Goal: Check status: Check status

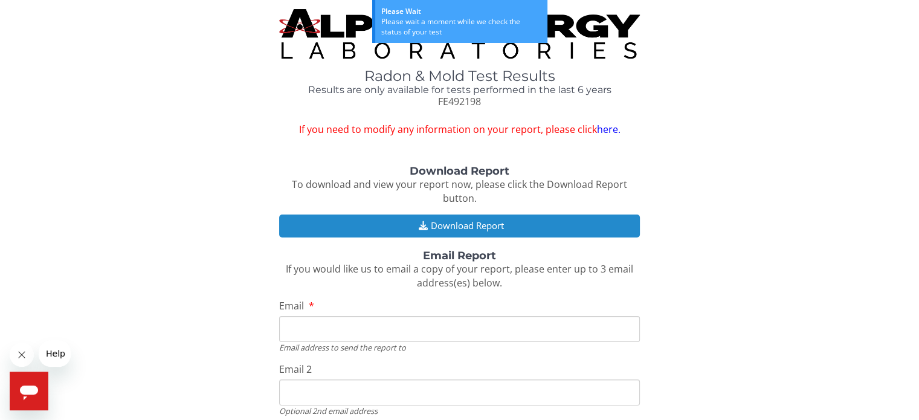
click at [483, 227] on button "Download Report" at bounding box center [459, 225] width 360 height 22
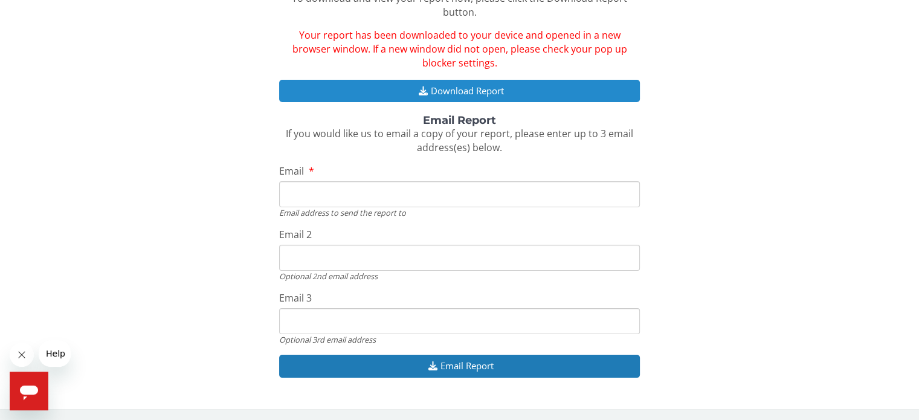
scroll to position [187, 0]
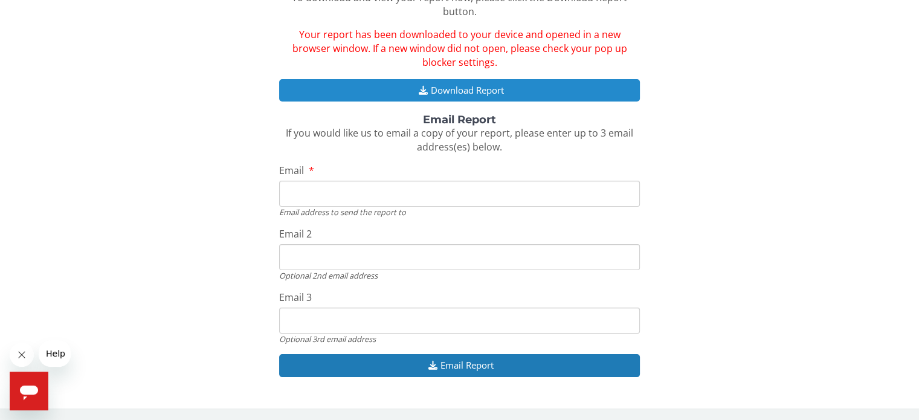
click at [439, 86] on button "Download Report" at bounding box center [459, 90] width 360 height 22
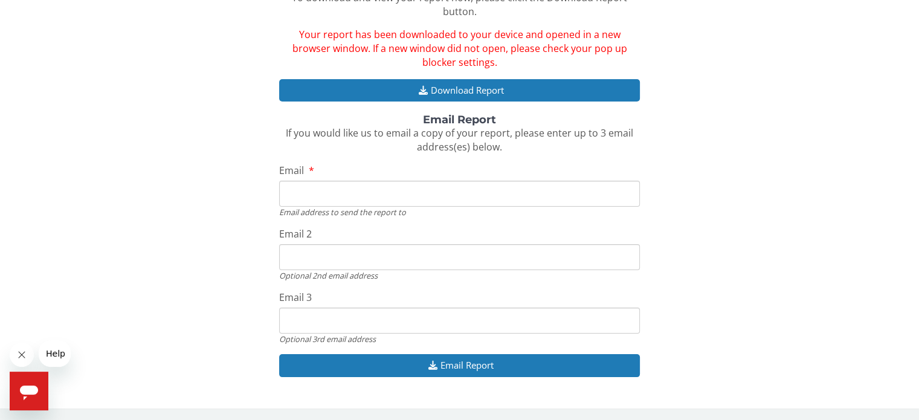
click at [580, 190] on input "Email" at bounding box center [459, 194] width 360 height 26
click at [576, 189] on input "Email" at bounding box center [459, 194] width 360 height 26
click at [430, 198] on input "Email" at bounding box center [459, 194] width 360 height 26
click at [439, 195] on input "Email" at bounding box center [459, 194] width 360 height 26
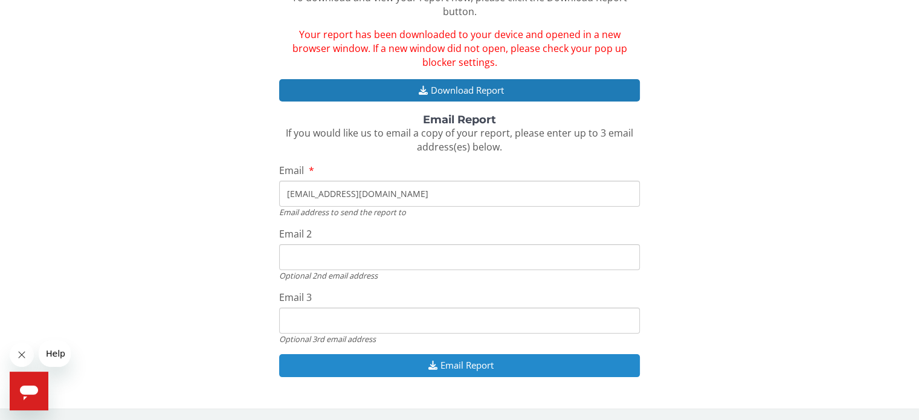
type input "alexandreak221@gmail.com"
click at [479, 370] on button "Email Report" at bounding box center [459, 365] width 360 height 22
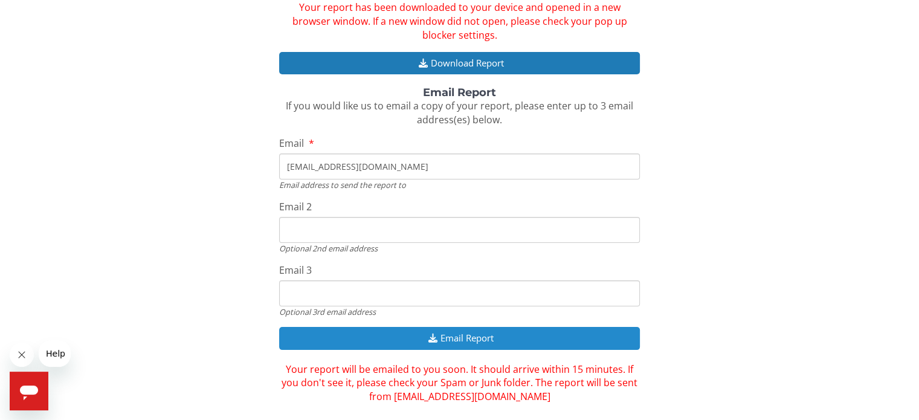
scroll to position [228, 0]
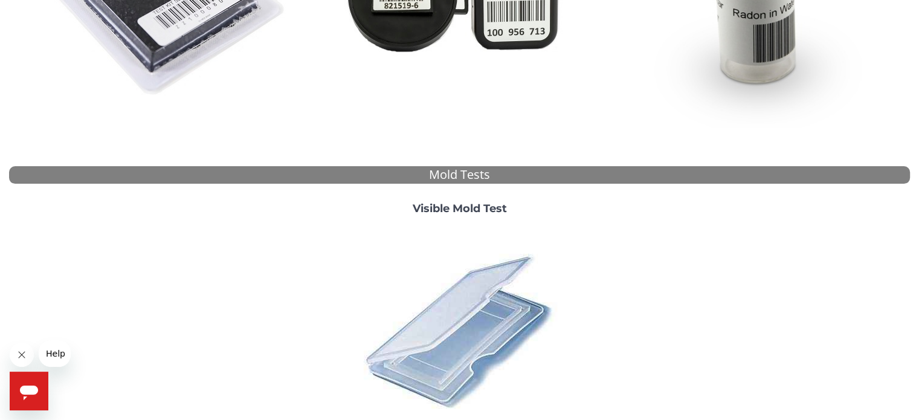
scroll to position [449, 0]
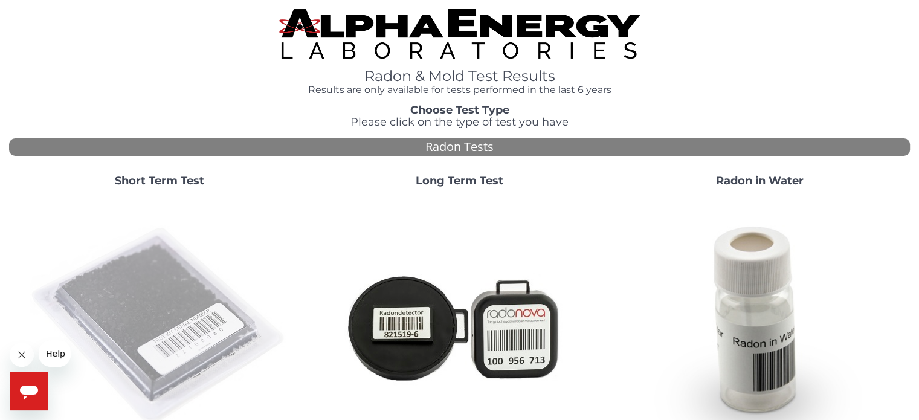
click at [174, 296] on img at bounding box center [160, 326] width 260 height 260
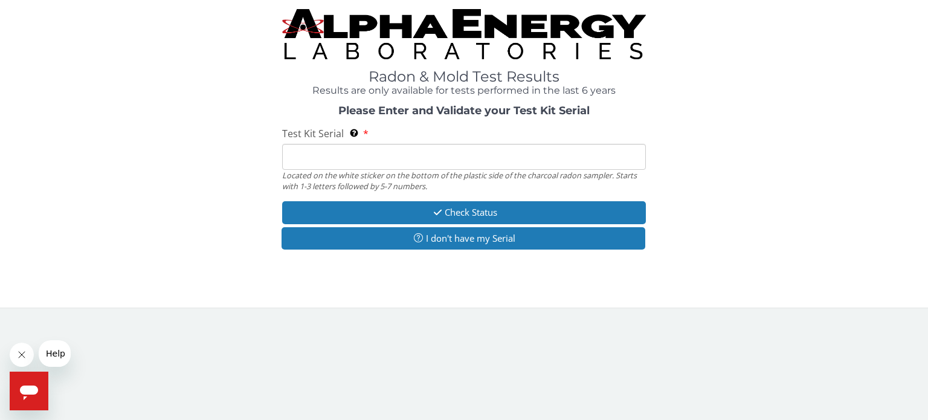
click at [310, 154] on input "Test Kit Serial Located on the white sticker on the bottom of the plastic side …" at bounding box center [464, 157] width 364 height 26
drag, startPoint x: 310, startPoint y: 154, endPoint x: 294, endPoint y: 154, distance: 16.3
click at [294, 154] on input "Test Kit Serial Located on the white sticker on the bottom of the plastic side …" at bounding box center [464, 157] width 364 height 26
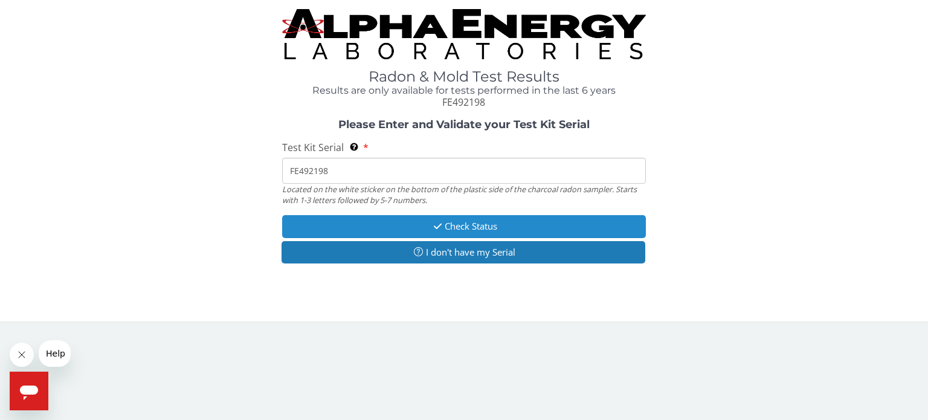
type input "FE492198"
click at [461, 227] on button "Check Status" at bounding box center [464, 226] width 364 height 22
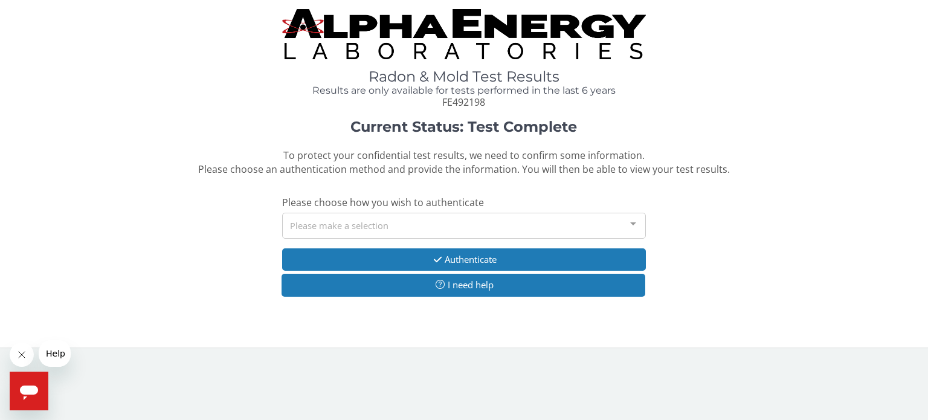
click at [458, 225] on div "Please make a selection" at bounding box center [464, 226] width 364 height 26
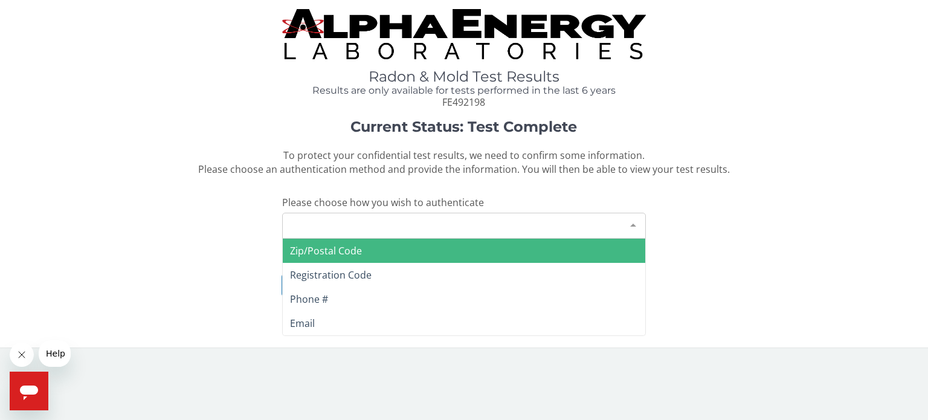
click at [458, 225] on div "Please make a selection" at bounding box center [464, 226] width 364 height 26
click at [449, 253] on span "Zip/Postal Code" at bounding box center [464, 251] width 362 height 24
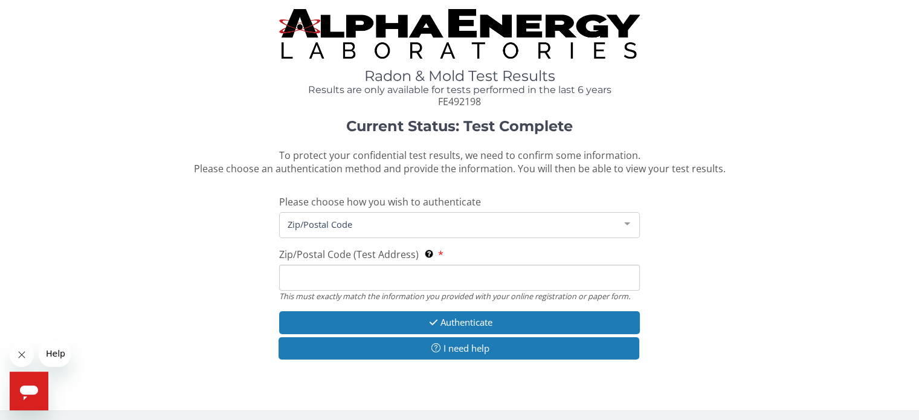
click at [446, 272] on input "Zip/Postal Code (Test Address) This must exactly match the information you prov…" at bounding box center [459, 278] width 360 height 26
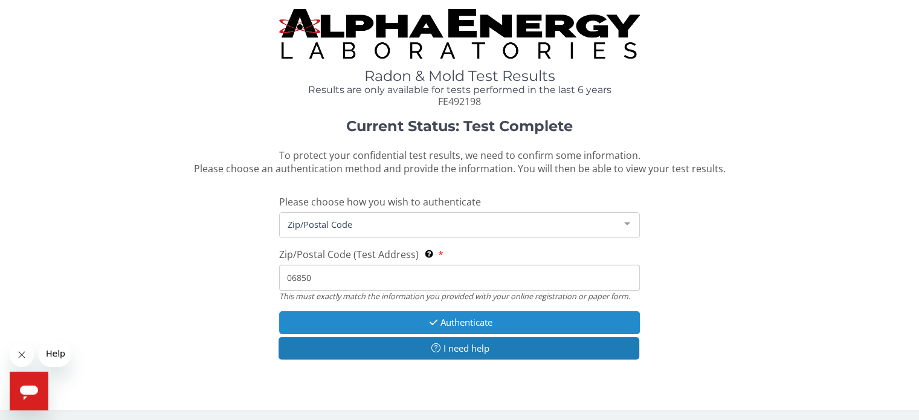
type input "06850"
click at [472, 322] on button "Authenticate" at bounding box center [459, 322] width 360 height 22
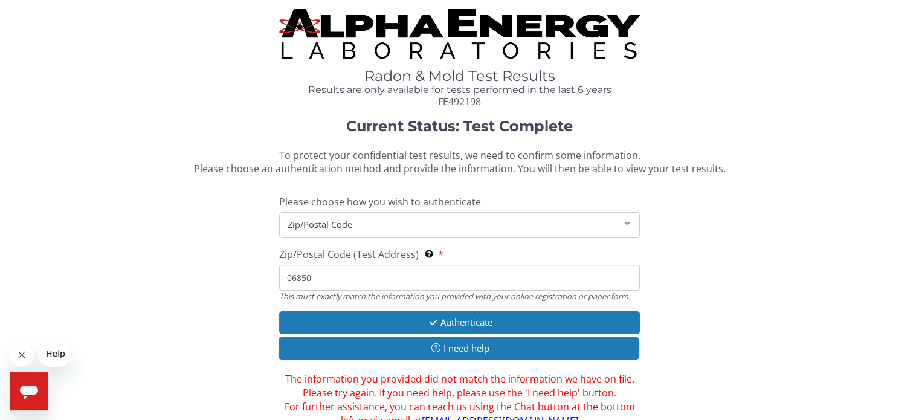
click at [411, 225] on span "Zip/Postal Code" at bounding box center [449, 223] width 330 height 13
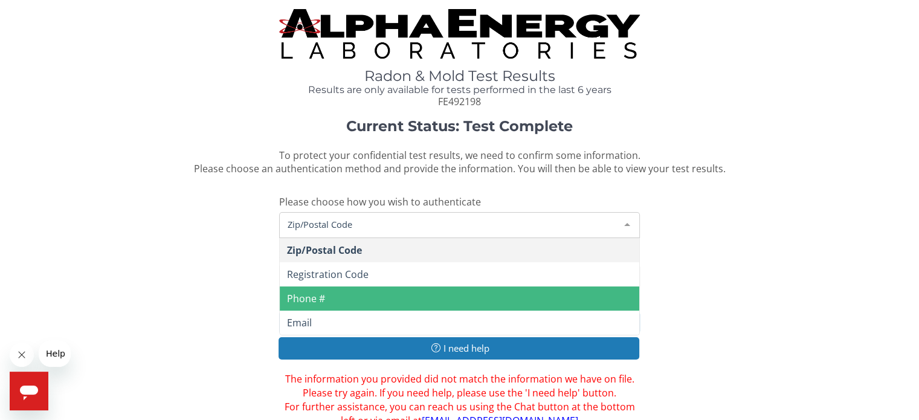
click at [353, 306] on span "Phone #" at bounding box center [459, 298] width 359 height 24
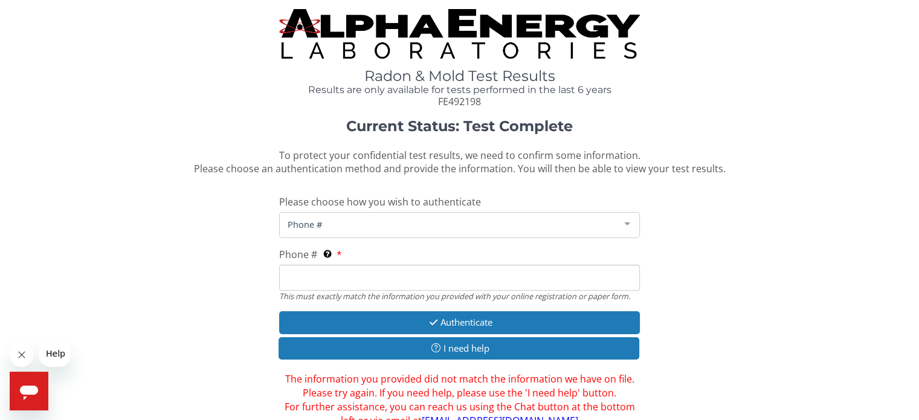
click at [323, 282] on input "Phone # This must exactly match the information you provided with your online r…" at bounding box center [459, 278] width 360 height 26
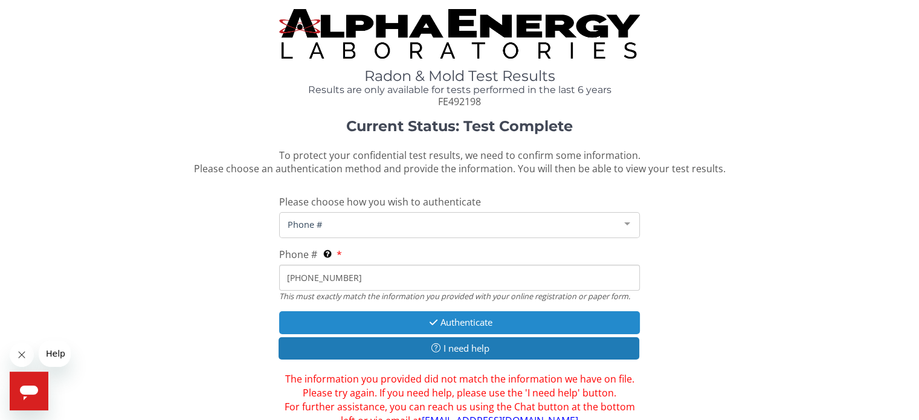
type input "[PHONE_NUMBER]"
click at [522, 318] on button "Authenticate" at bounding box center [459, 322] width 360 height 22
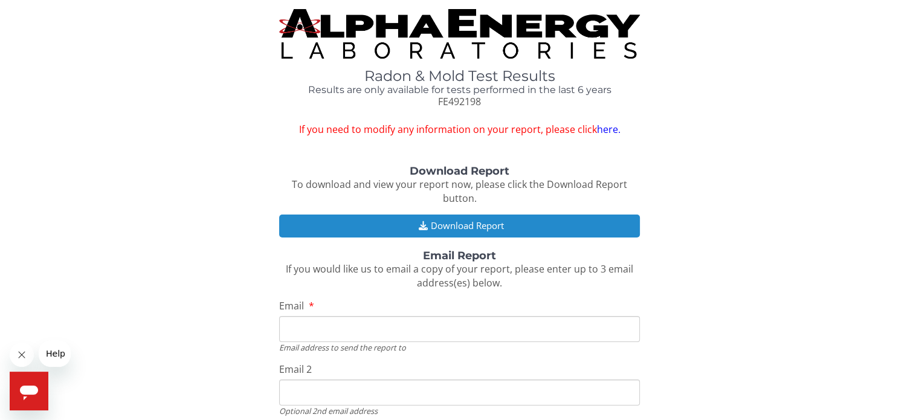
click at [489, 231] on button "Download Report" at bounding box center [459, 225] width 360 height 22
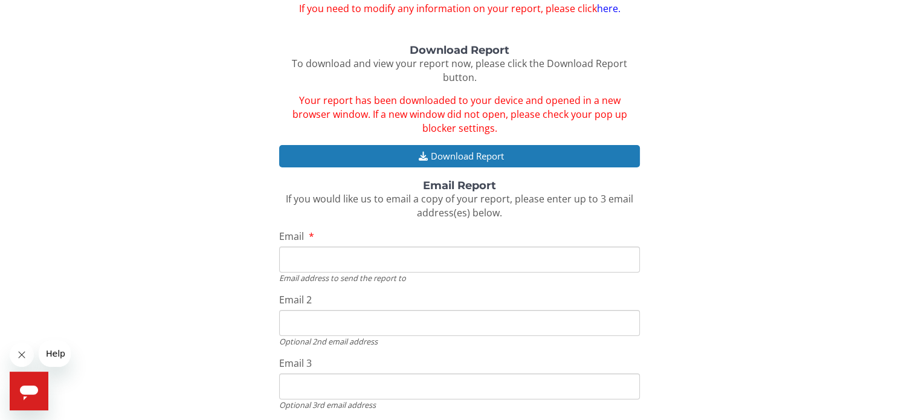
scroll to position [181, 0]
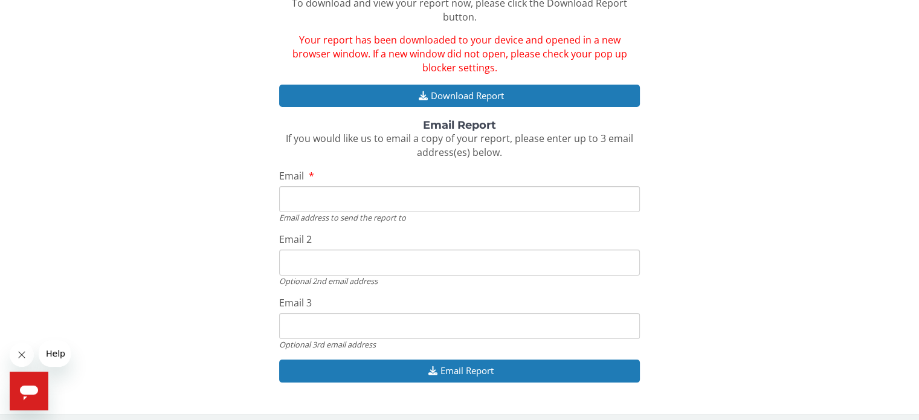
click at [378, 205] on input "Email" at bounding box center [459, 199] width 360 height 26
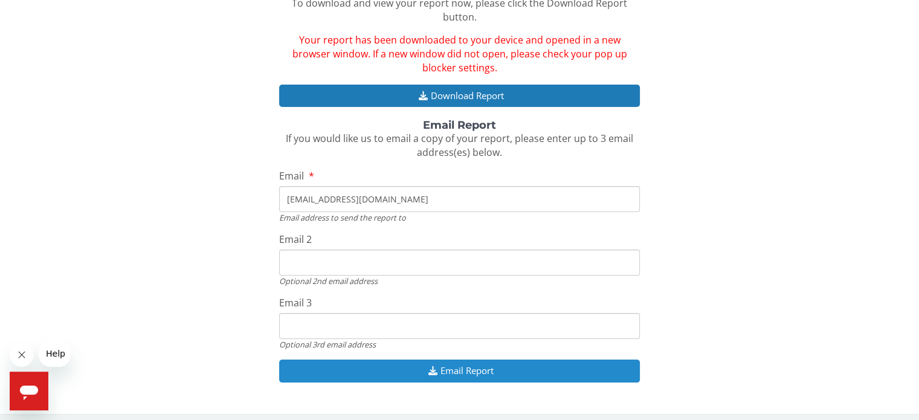
type input "[EMAIL_ADDRESS][DOMAIN_NAME]"
click at [464, 370] on button "Email Report" at bounding box center [459, 370] width 360 height 22
